Goal: Check status: Check status

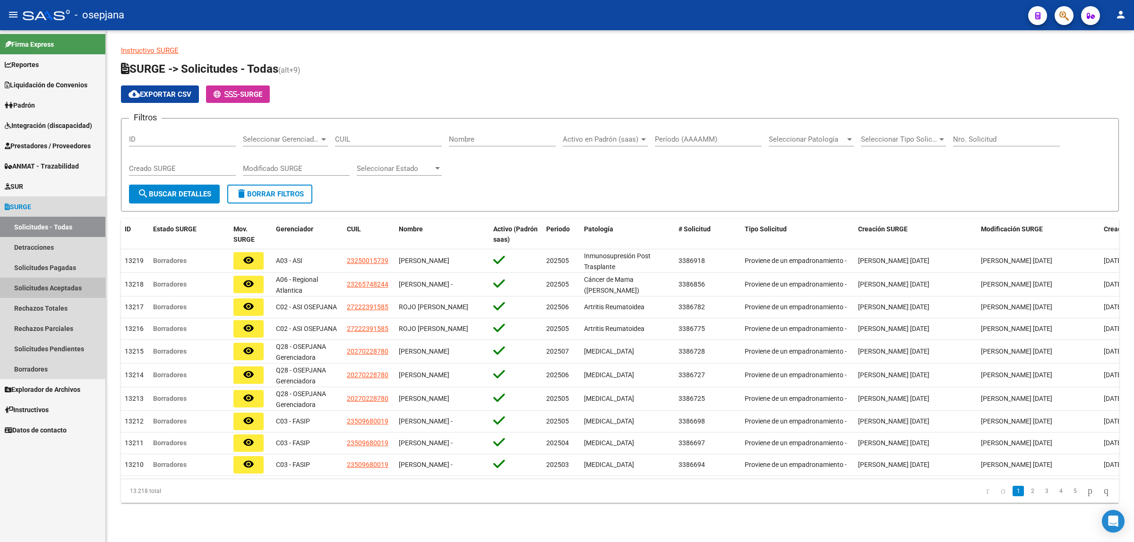
click at [52, 287] on link "Solicitudes Aceptadas" at bounding box center [52, 288] width 105 height 20
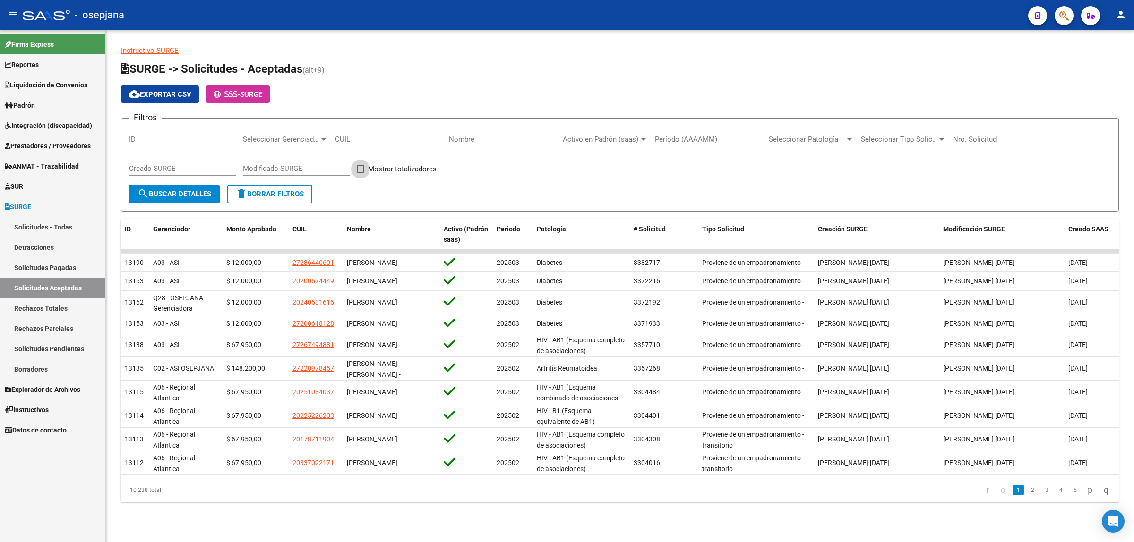
click at [362, 171] on span at bounding box center [361, 169] width 8 height 8
click at [361, 173] on input "Mostrar totalizadores" at bounding box center [360, 173] width 0 height 0
checkbox input "true"
click at [188, 195] on span "search Buscar Detalles" at bounding box center [175, 194] width 74 height 9
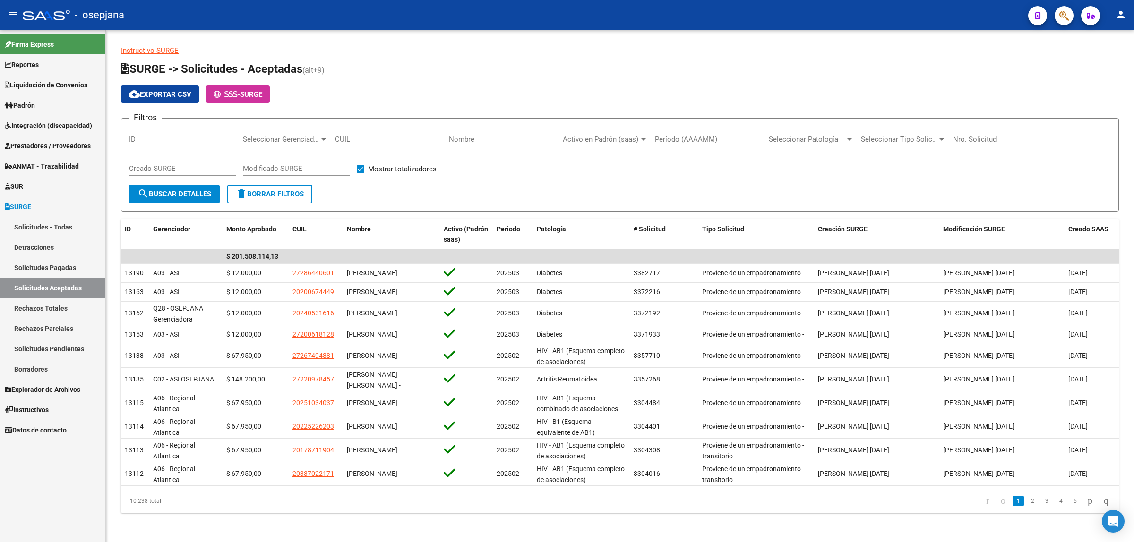
click at [55, 272] on link "Solicitudes Pagadas" at bounding box center [52, 268] width 105 height 20
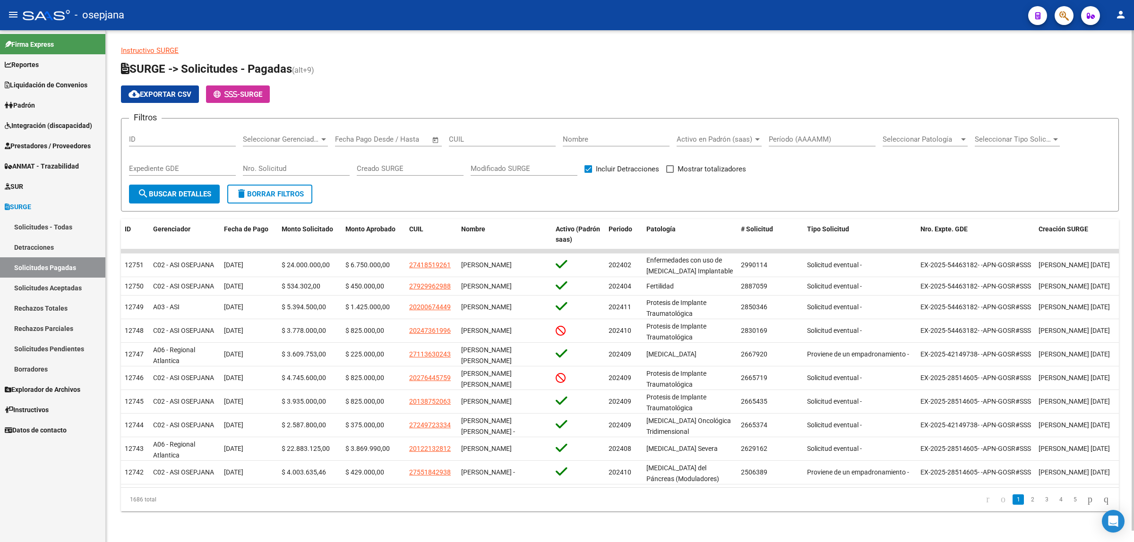
click at [670, 169] on span at bounding box center [670, 169] width 8 height 8
click at [670, 173] on input "Mostrar totalizadores" at bounding box center [670, 173] width 0 height 0
checkbox input "true"
click at [246, 225] on span "Fecha de Pago" at bounding box center [246, 229] width 44 height 8
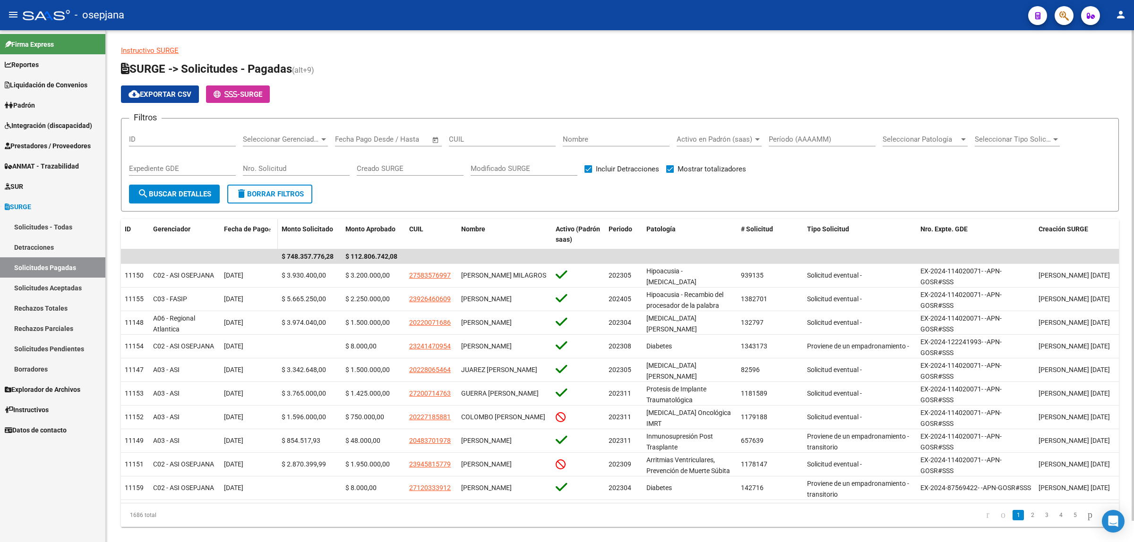
click at [246, 225] on span "Fecha de Pago" at bounding box center [246, 229] width 44 height 8
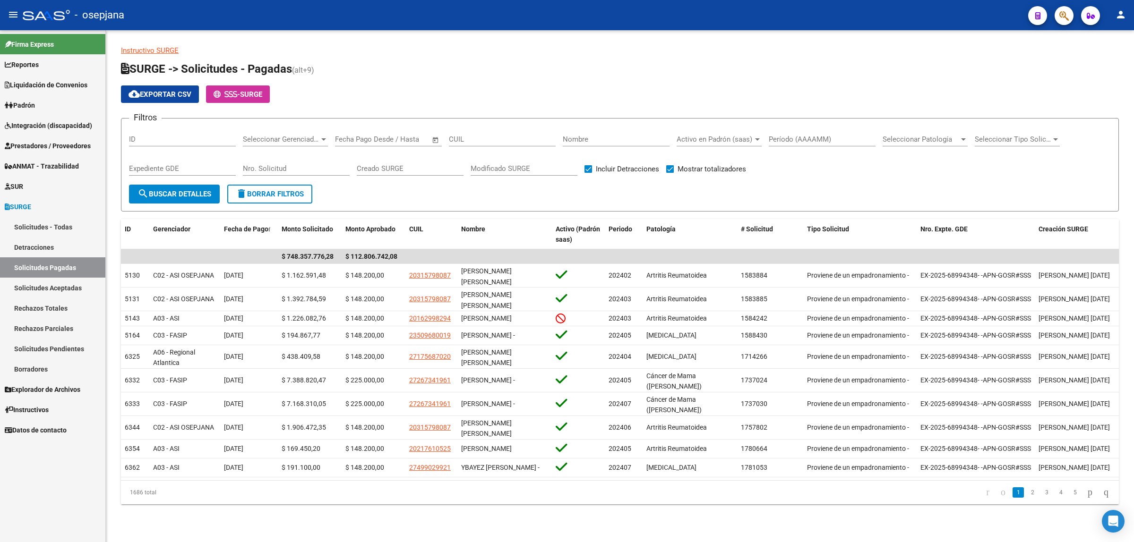
click at [38, 284] on link "Solicitudes Aceptadas" at bounding box center [52, 288] width 105 height 20
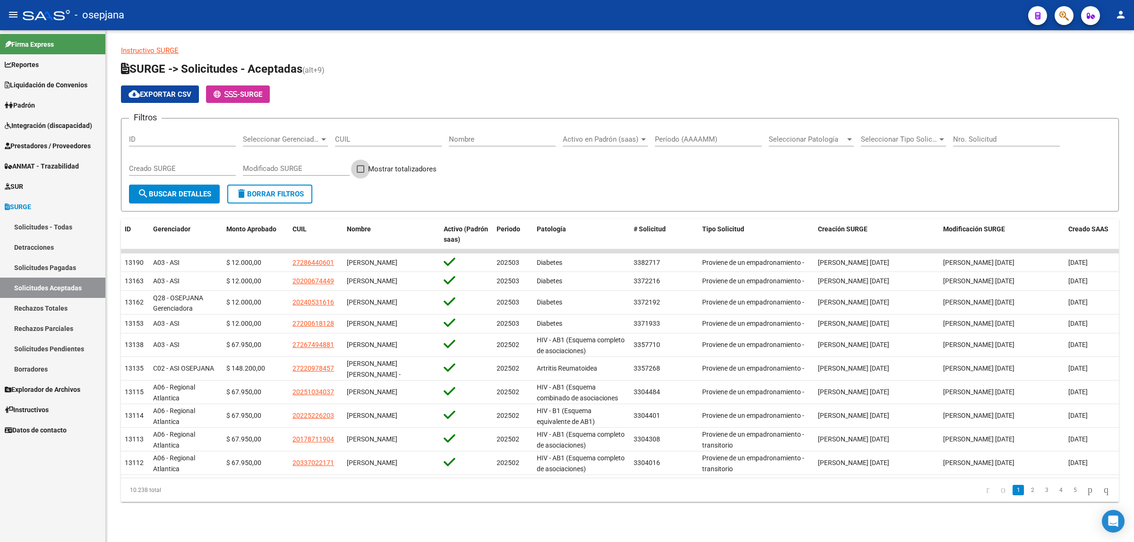
click at [365, 168] on label "Mostrar totalizadores" at bounding box center [397, 168] width 80 height 11
click at [361, 173] on input "Mostrar totalizadores" at bounding box center [360, 173] width 0 height 0
checkbox input "true"
click at [166, 190] on span "search Buscar Detalles" at bounding box center [175, 194] width 74 height 9
